Goal: Task Accomplishment & Management: Manage account settings

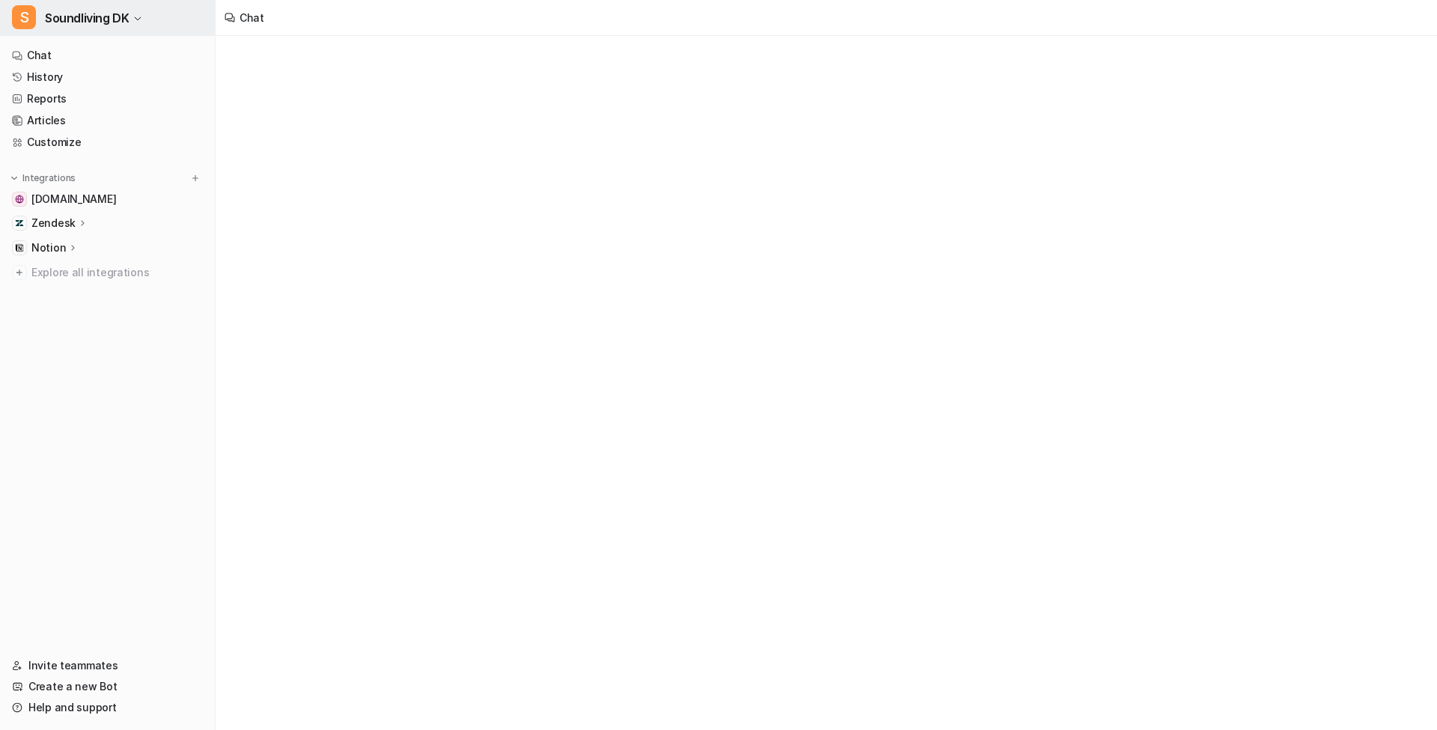
click at [81, 23] on span "Soundliving DK" at bounding box center [87, 17] width 84 height 21
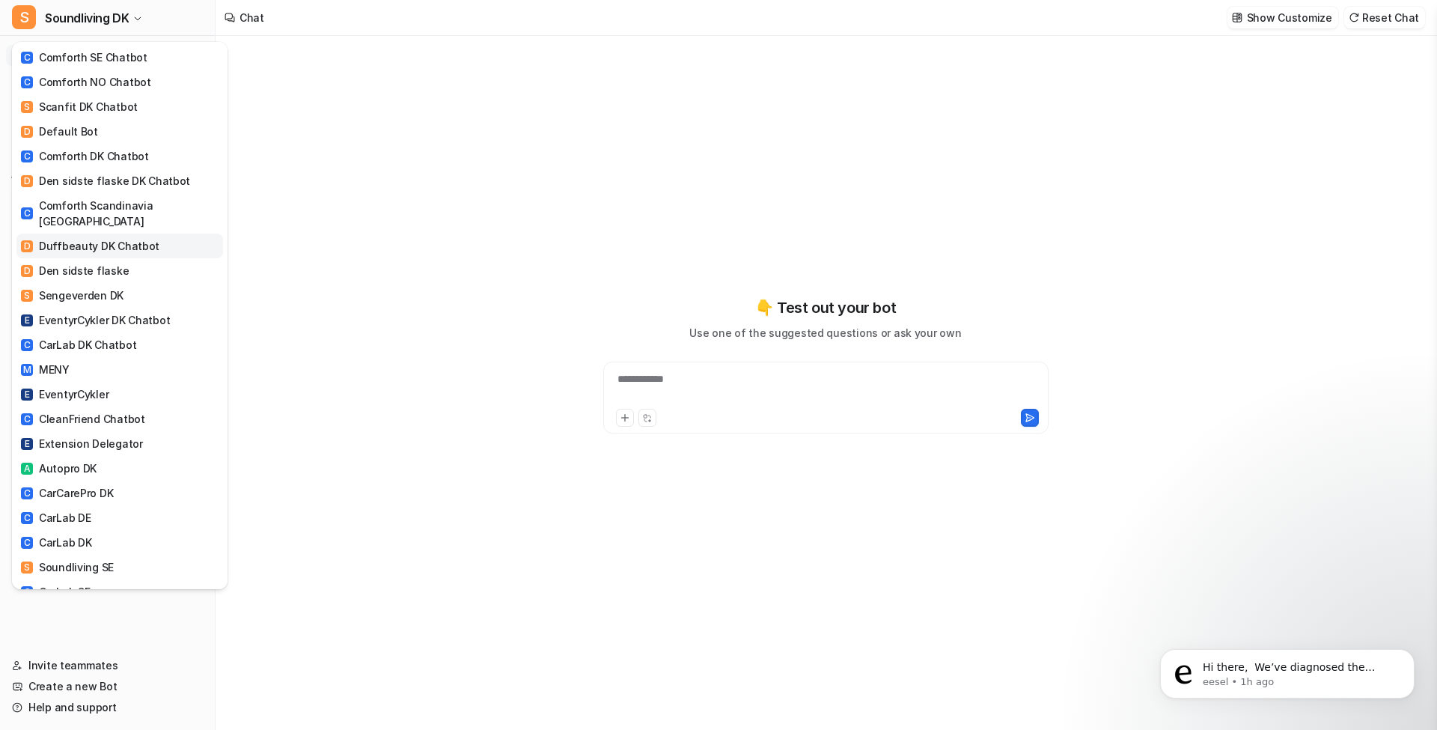
click at [129, 238] on div "D Duffbeauty DK Chatbot" at bounding box center [90, 246] width 138 height 16
type textarea "**********"
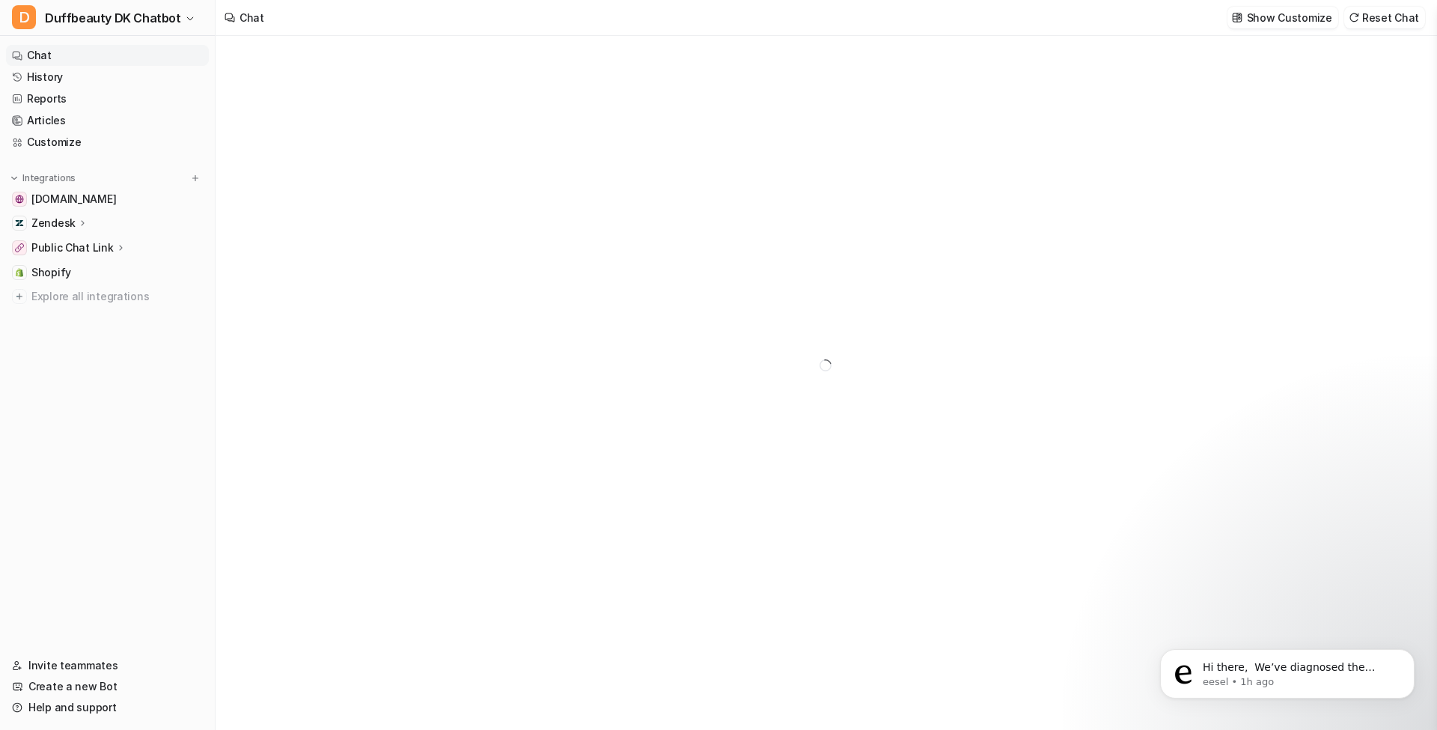
type textarea "**********"
click at [82, 247] on p "Public Chat Link" at bounding box center [72, 247] width 82 height 15
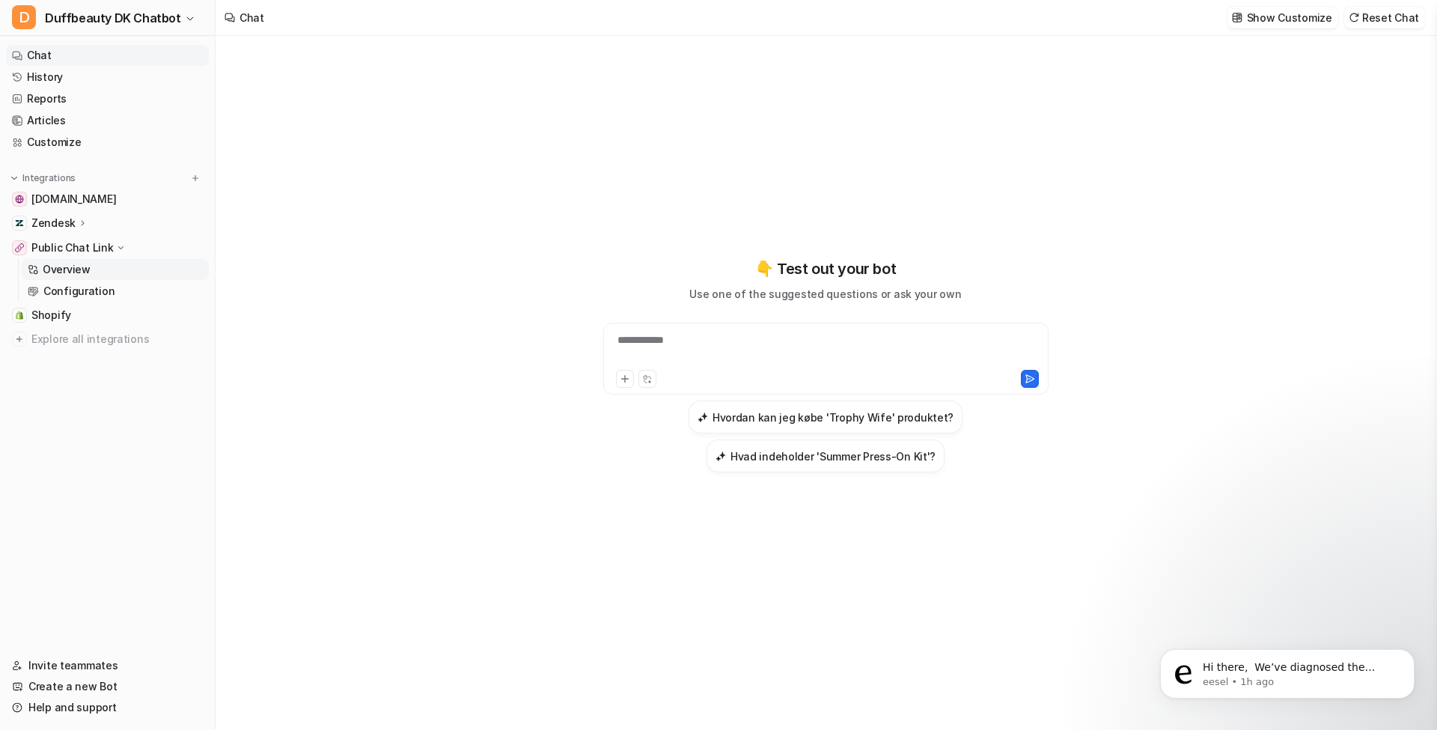
click at [123, 271] on link "Overview" at bounding box center [115, 269] width 187 height 21
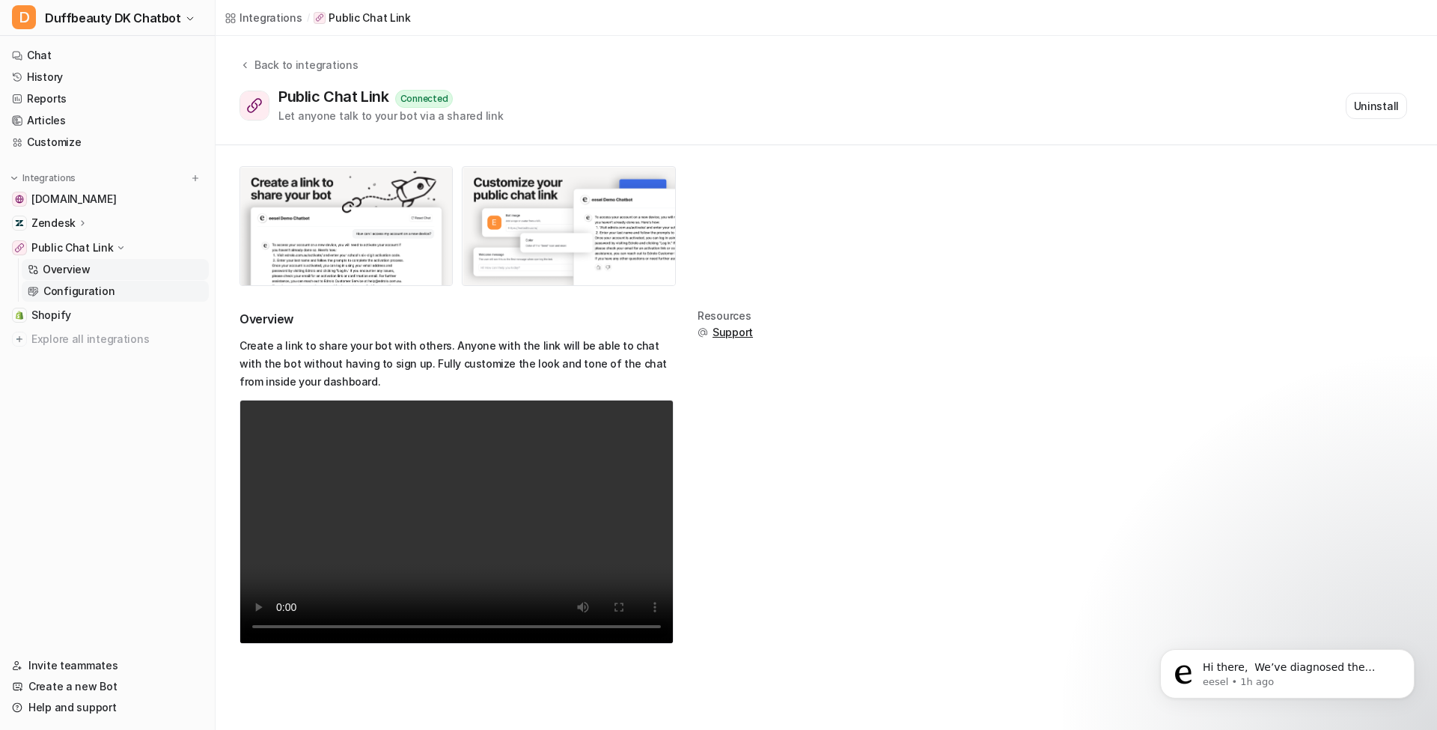
click at [97, 290] on p "Configuration" at bounding box center [78, 291] width 71 height 15
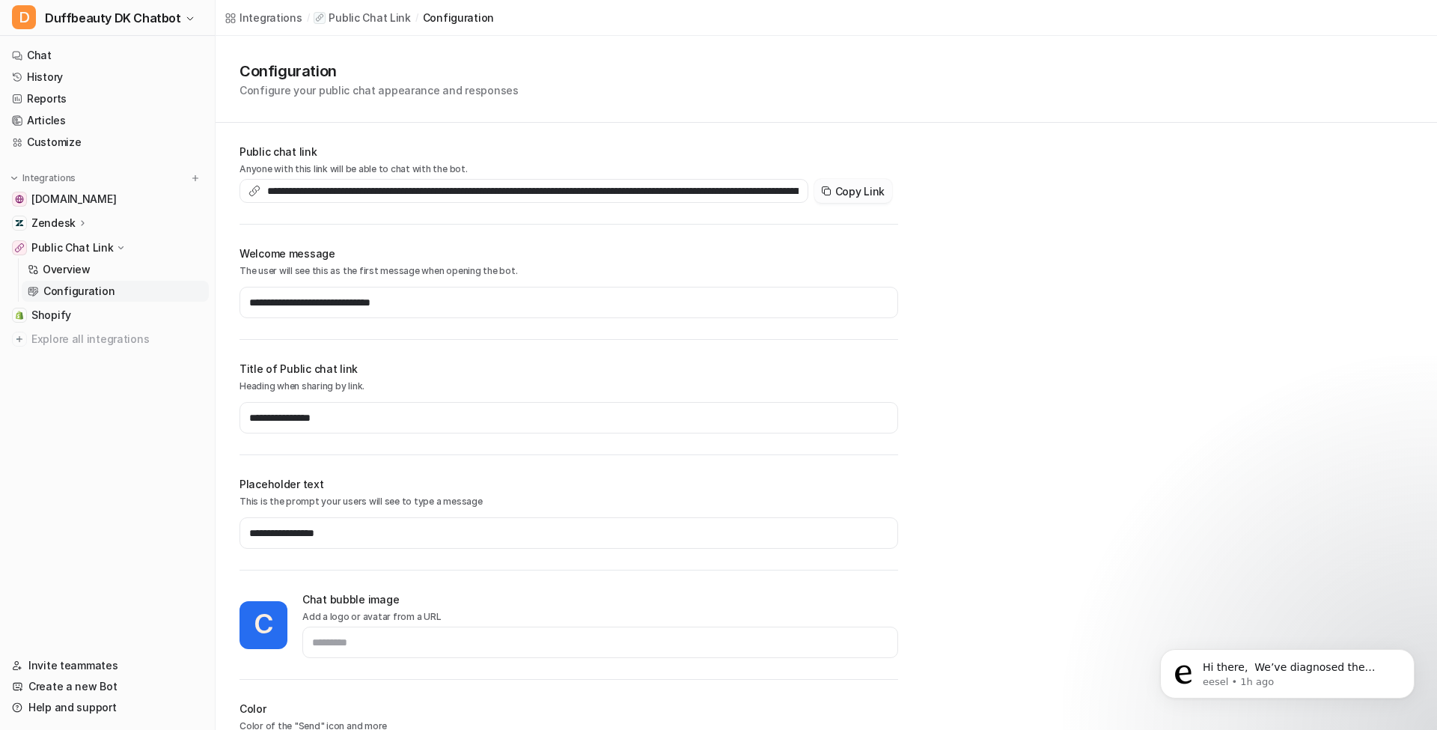
click at [858, 198] on button "Copy Link" at bounding box center [853, 191] width 78 height 24
click at [85, 198] on span "[DOMAIN_NAME]" at bounding box center [73, 199] width 85 height 15
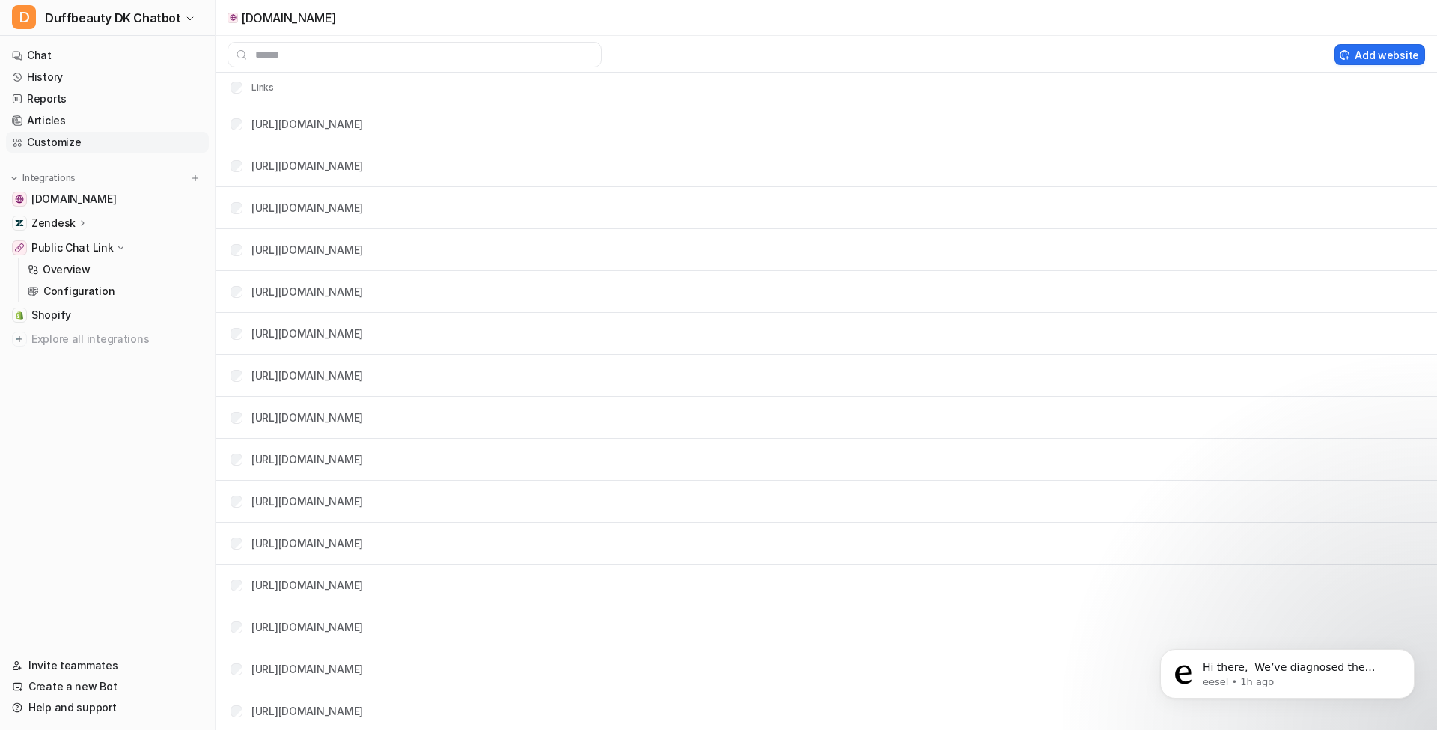
click at [40, 144] on link "Customize" at bounding box center [107, 142] width 203 height 21
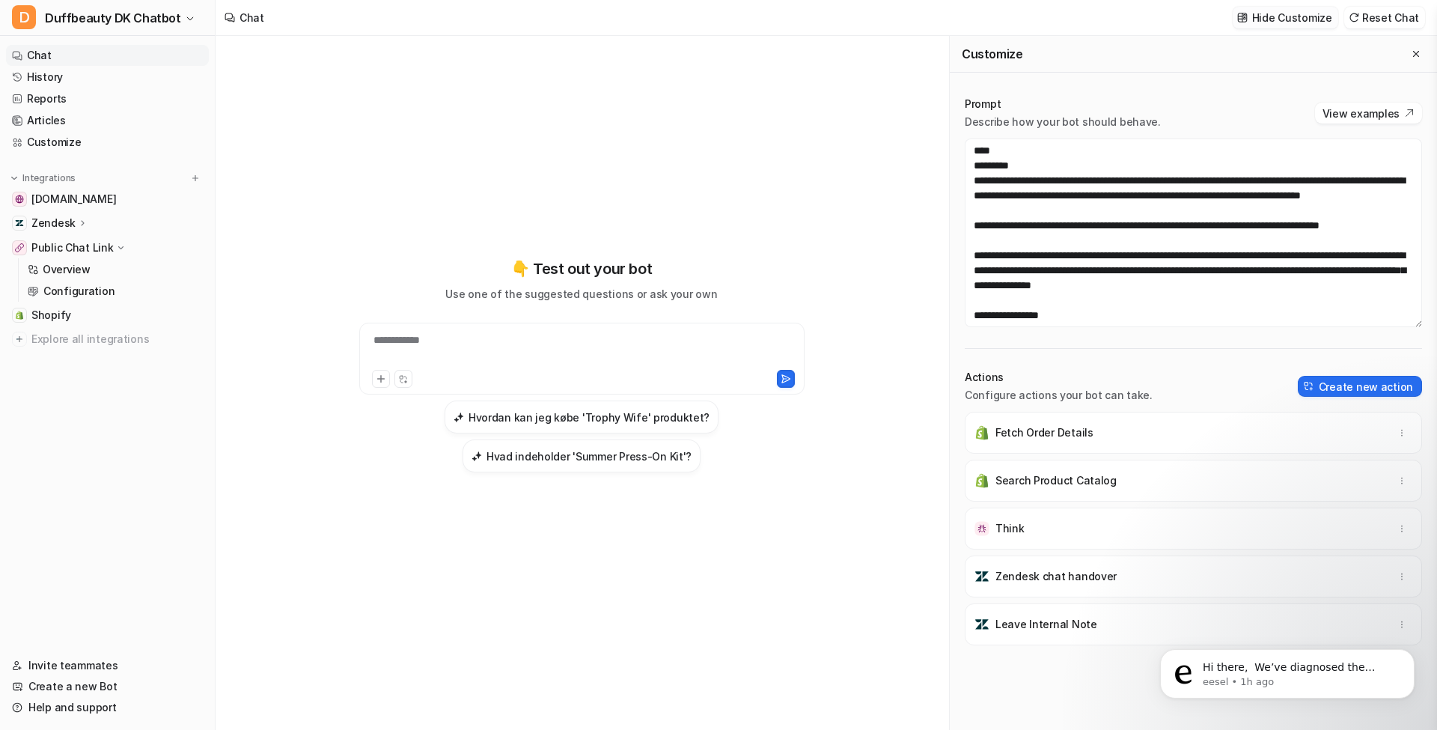
click at [1307, 18] on p "Hide Customize" at bounding box center [1292, 18] width 80 height 16
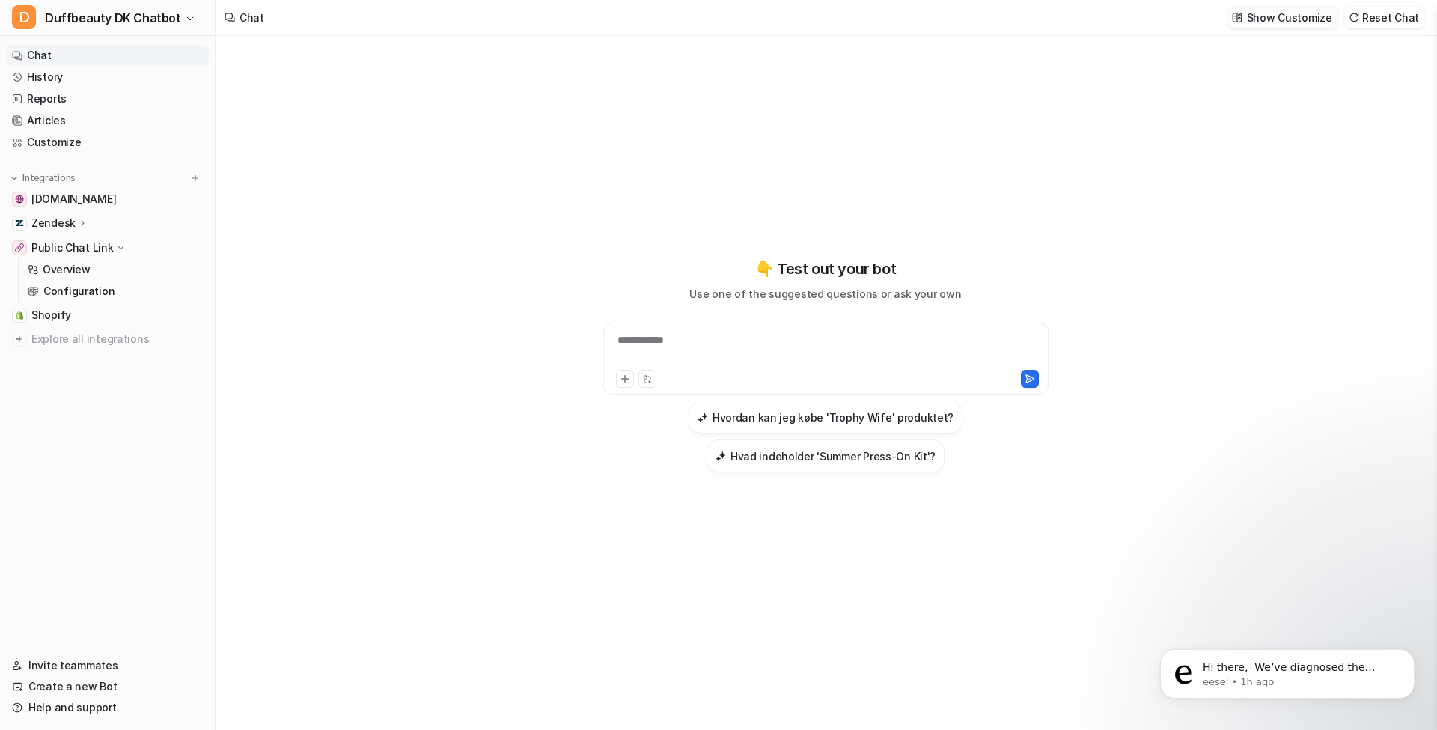
click at [1307, 18] on p "Show Customize" at bounding box center [1289, 18] width 85 height 16
